Goal: Register for event/course

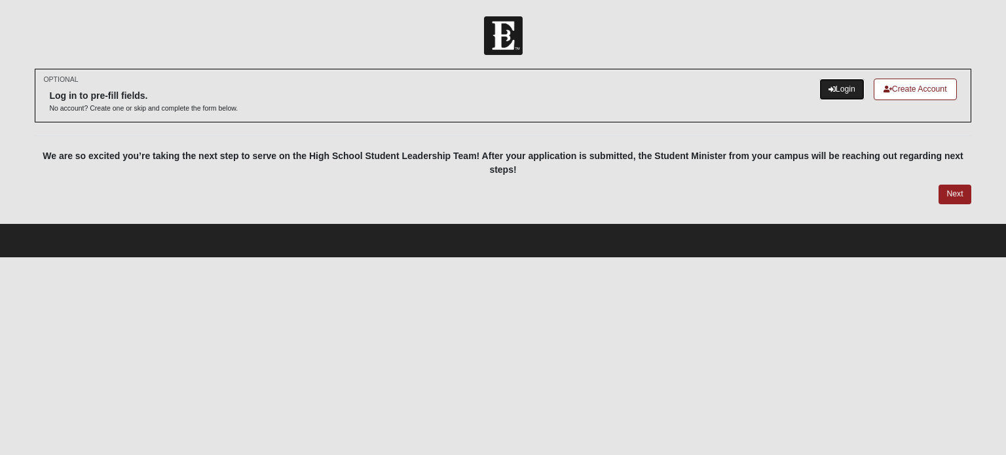
click at [843, 88] on link "Login" at bounding box center [841, 90] width 45 height 22
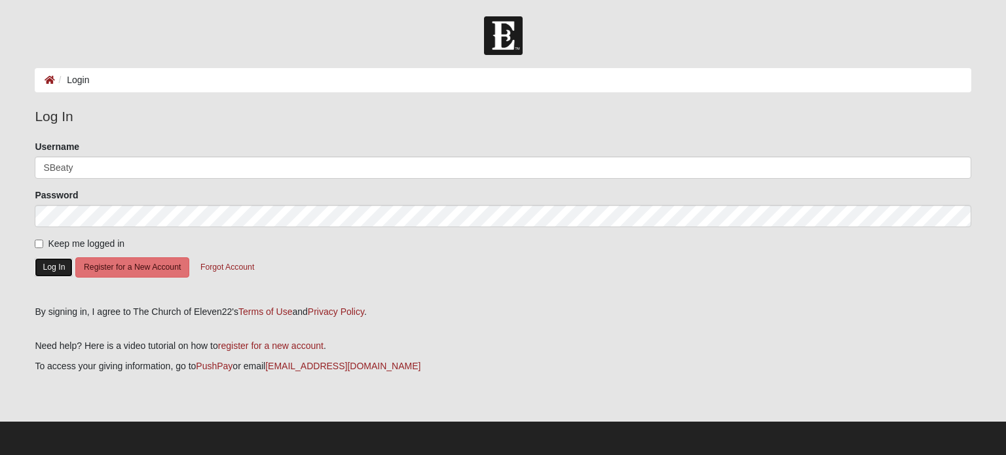
click at [59, 266] on button "Log In" at bounding box center [54, 267] width 38 height 19
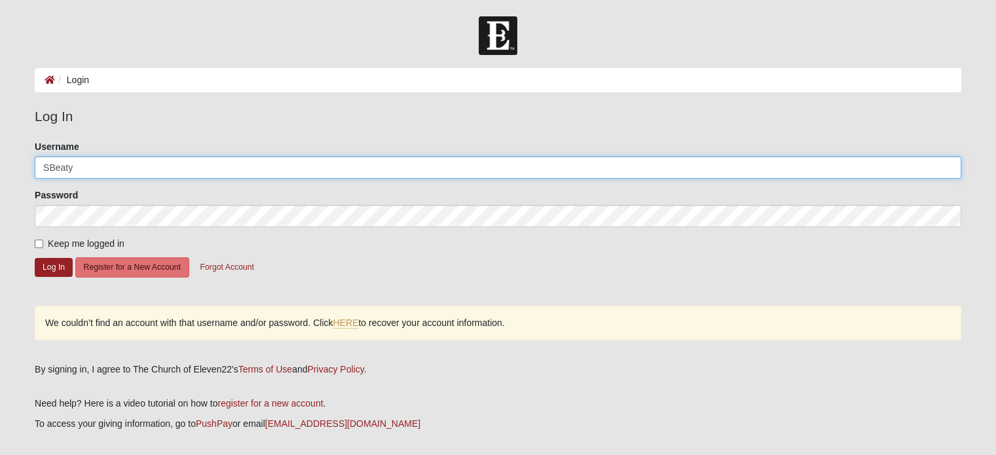
click at [129, 159] on input "SBeaty" at bounding box center [498, 167] width 926 height 22
type input "S"
type input "danielbeaty"
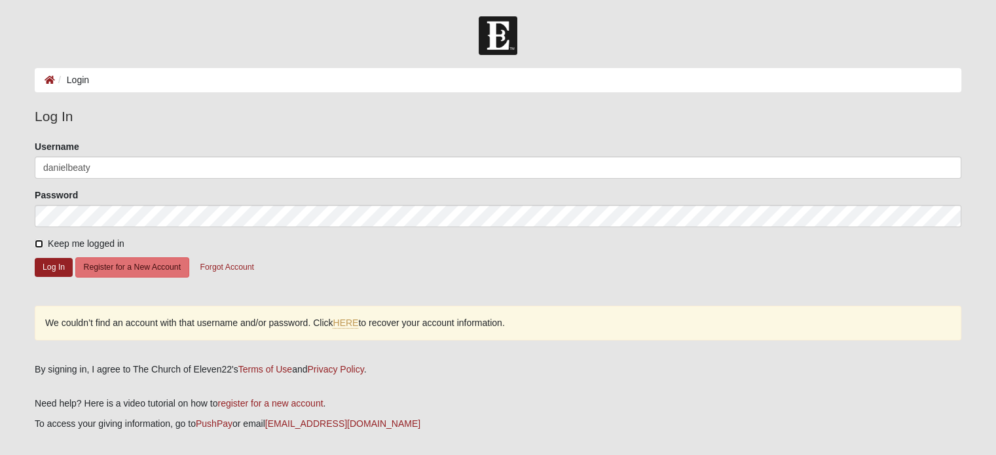
click at [35, 240] on input "Keep me logged in" at bounding box center [39, 244] width 9 height 9
checkbox input "true"
click at [56, 263] on button "Log In" at bounding box center [54, 267] width 38 height 19
click at [251, 270] on button "Forgot Account" at bounding box center [227, 267] width 71 height 20
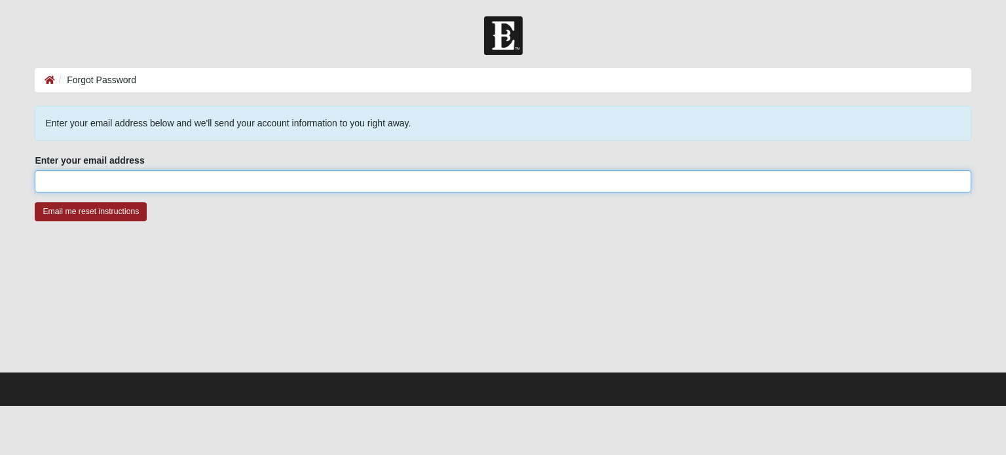
click at [177, 181] on input "Enter your email address" at bounding box center [503, 181] width 936 height 22
click at [173, 191] on input "Enter your email address" at bounding box center [503, 181] width 936 height 22
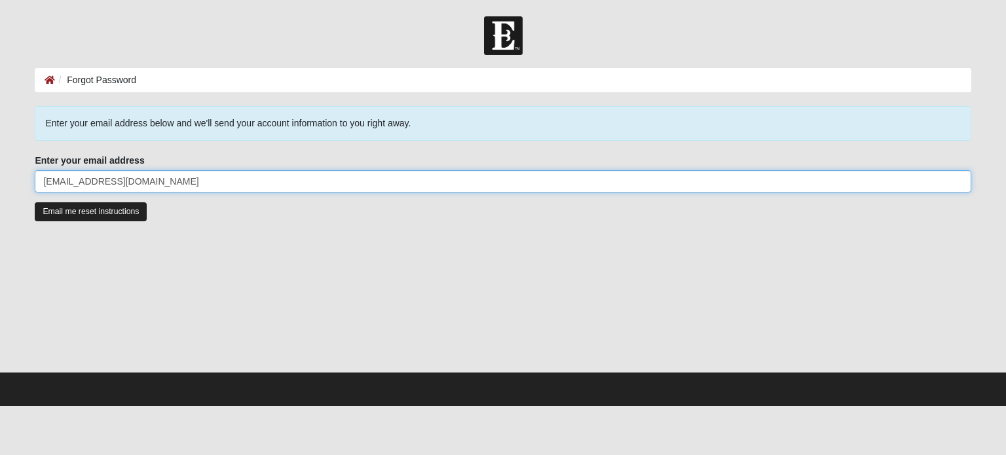
type input "danielbeaty@gmail.com"
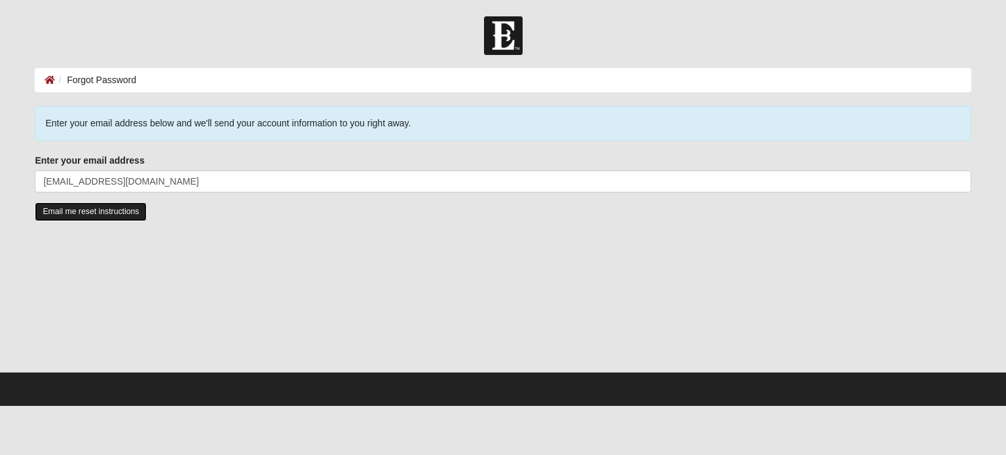
click at [67, 214] on input "Email me reset instructions" at bounding box center [91, 211] width 112 height 19
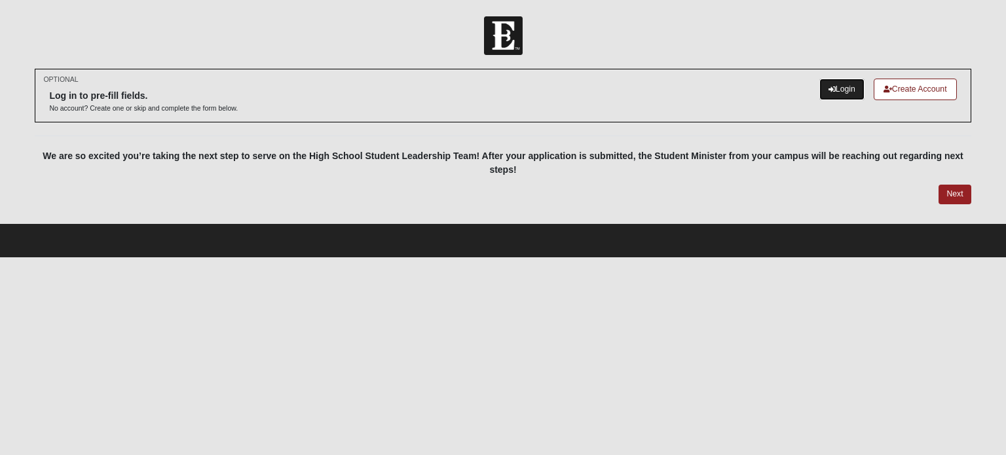
click at [838, 89] on link "Login" at bounding box center [841, 90] width 45 height 22
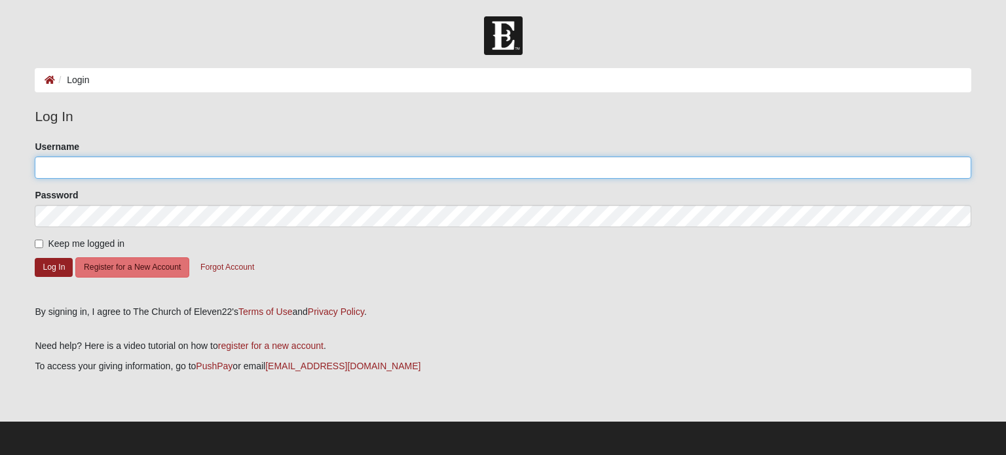
type input "SBeaty"
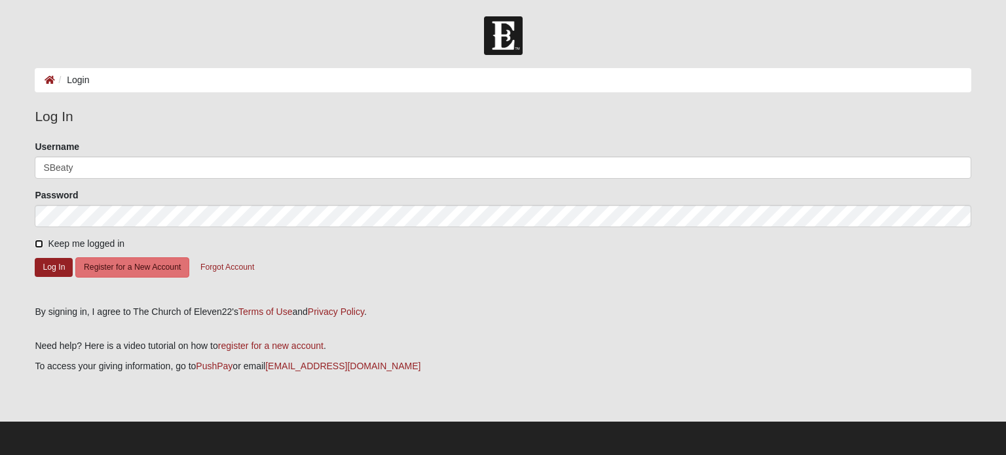
click at [39, 245] on input "Keep me logged in" at bounding box center [39, 244] width 9 height 9
checkbox input "true"
click at [50, 264] on button "Log In" at bounding box center [54, 267] width 38 height 19
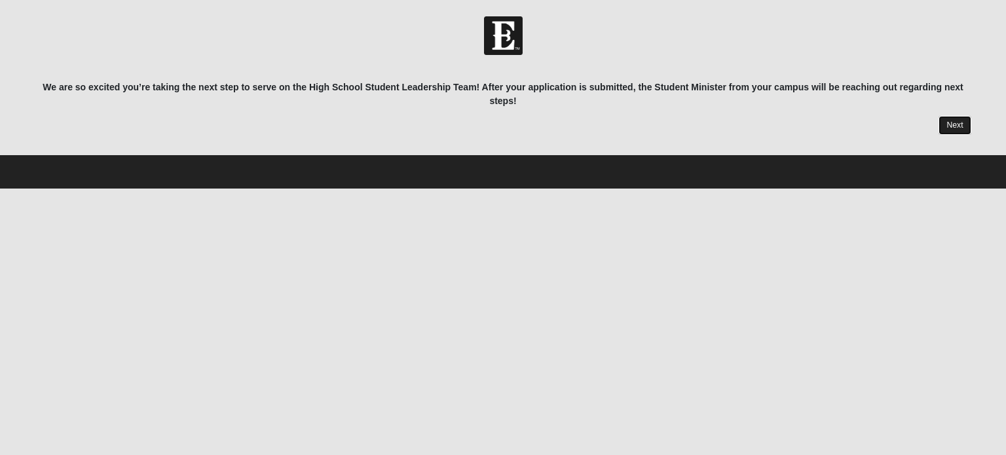
click at [960, 124] on link "Next" at bounding box center [954, 125] width 32 height 19
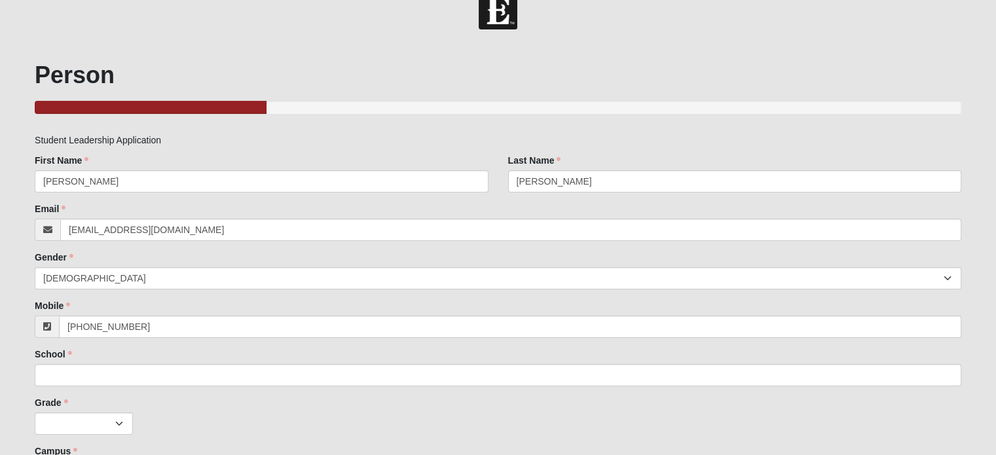
scroll to position [18, 0]
